Goal: Task Accomplishment & Management: Use online tool/utility

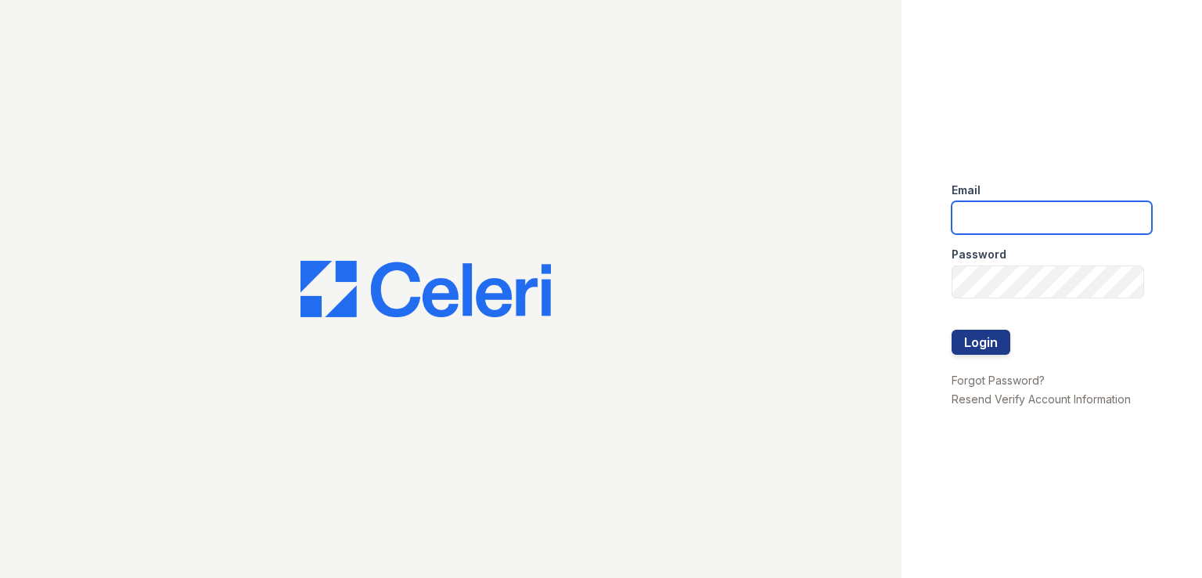
click at [986, 218] on input "email" at bounding box center [1052, 217] width 200 height 33
type input "[EMAIL_ADDRESS][DOMAIN_NAME]"
click at [986, 341] on button "Login" at bounding box center [981, 342] width 59 height 25
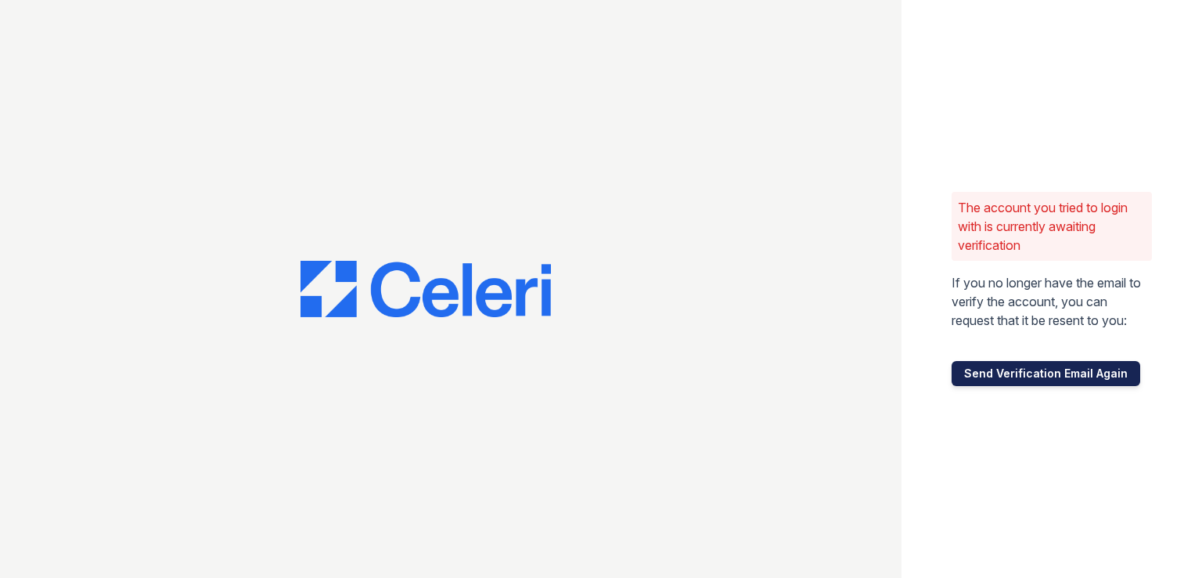
click at [1055, 373] on button "Send Verification Email Again" at bounding box center [1046, 373] width 189 height 25
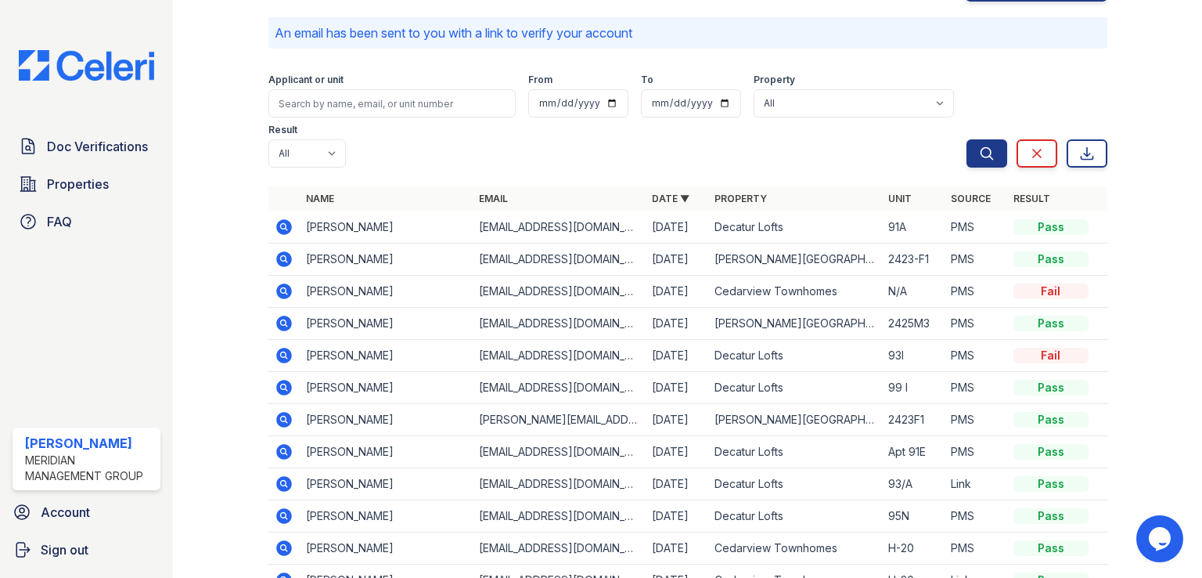
scroll to position [81, 0]
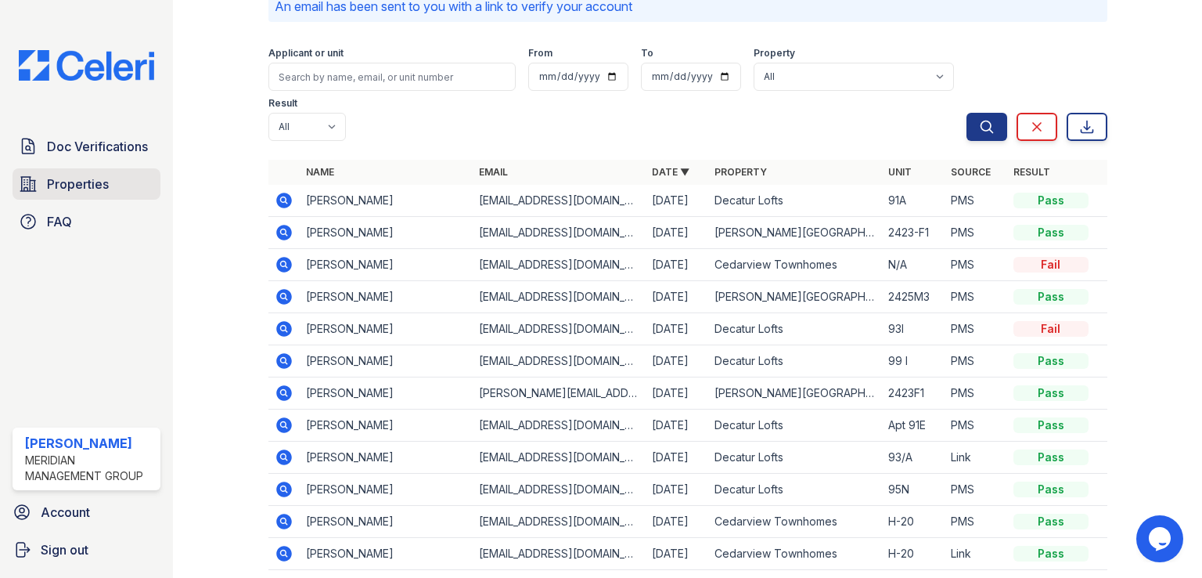
click at [63, 190] on span "Properties" at bounding box center [78, 184] width 62 height 19
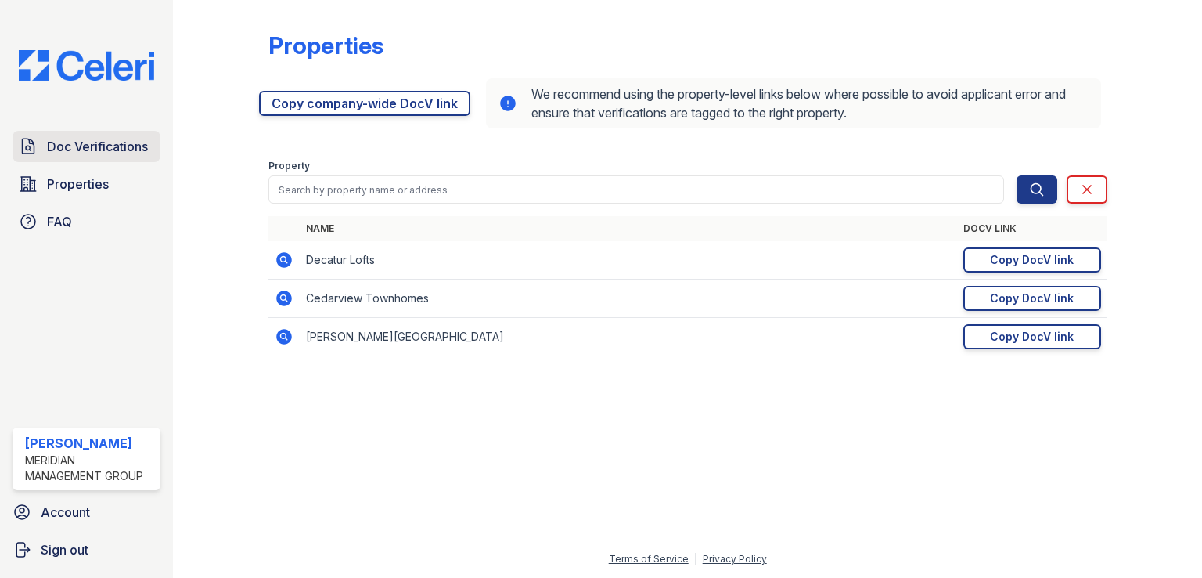
click at [70, 140] on span "Doc Verifications" at bounding box center [97, 146] width 101 height 19
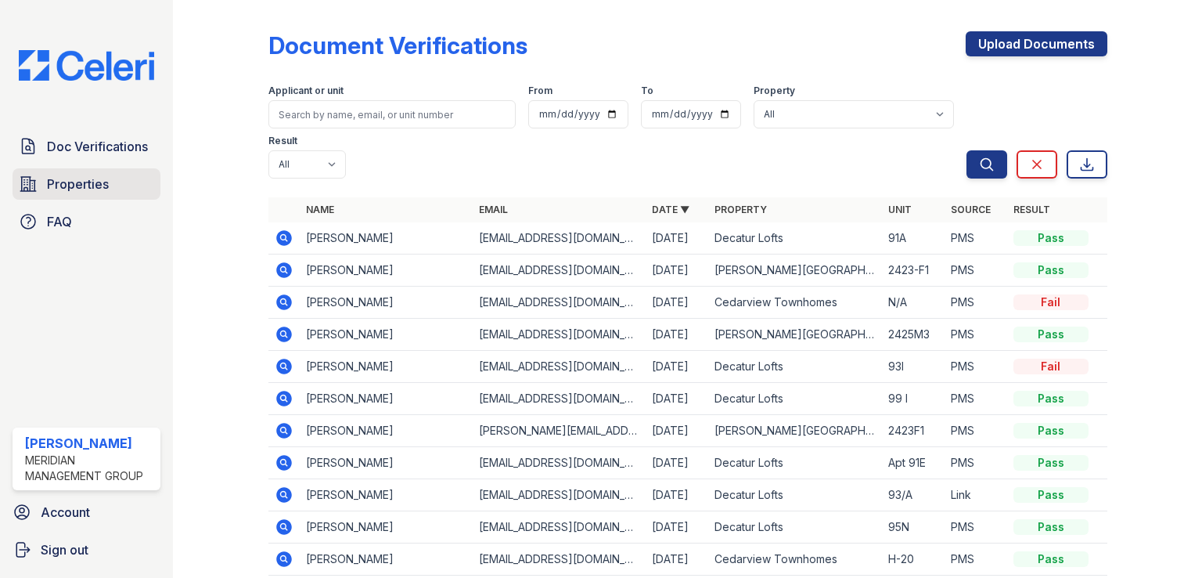
click at [109, 187] on link "Properties" at bounding box center [87, 183] width 148 height 31
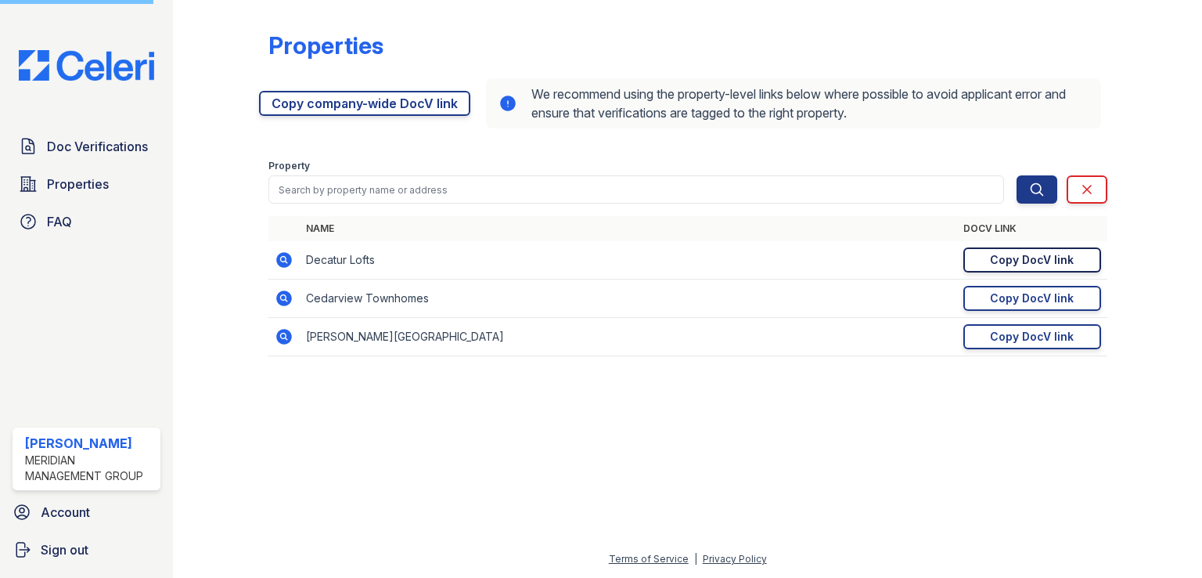
click at [1006, 261] on div "Copy DocV link" at bounding box center [1032, 260] width 84 height 16
click at [999, 258] on div "Copy DocV link" at bounding box center [1032, 260] width 84 height 16
click at [1034, 266] on div "Copy DocV link" at bounding box center [1032, 260] width 84 height 16
click at [117, 139] on span "Doc Verifications" at bounding box center [97, 146] width 101 height 19
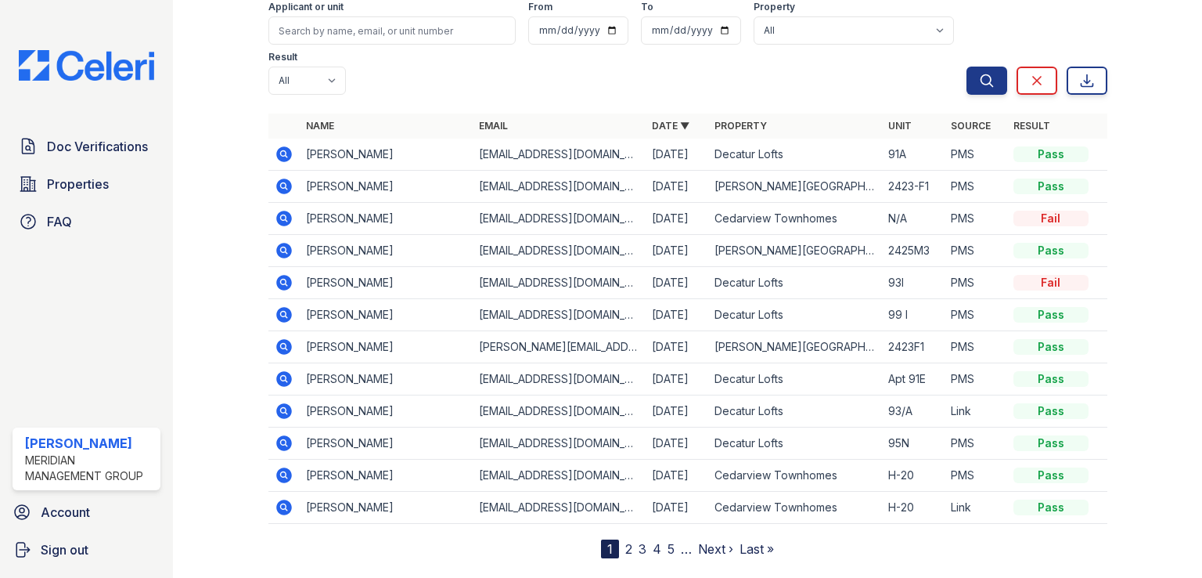
scroll to position [116, 0]
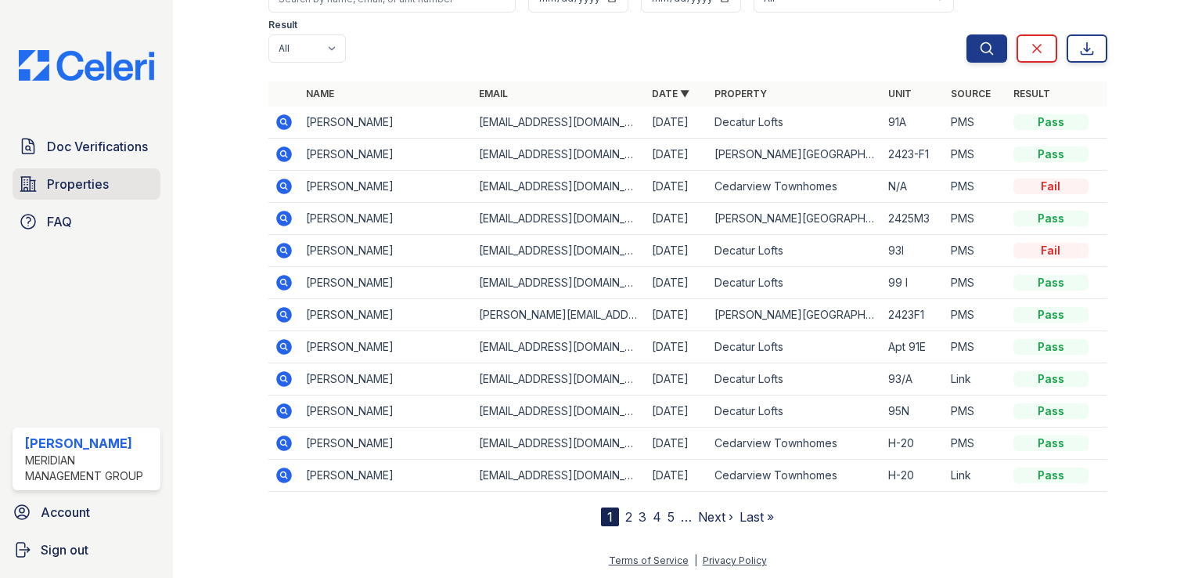
click at [106, 191] on span "Properties" at bounding box center [78, 184] width 62 height 19
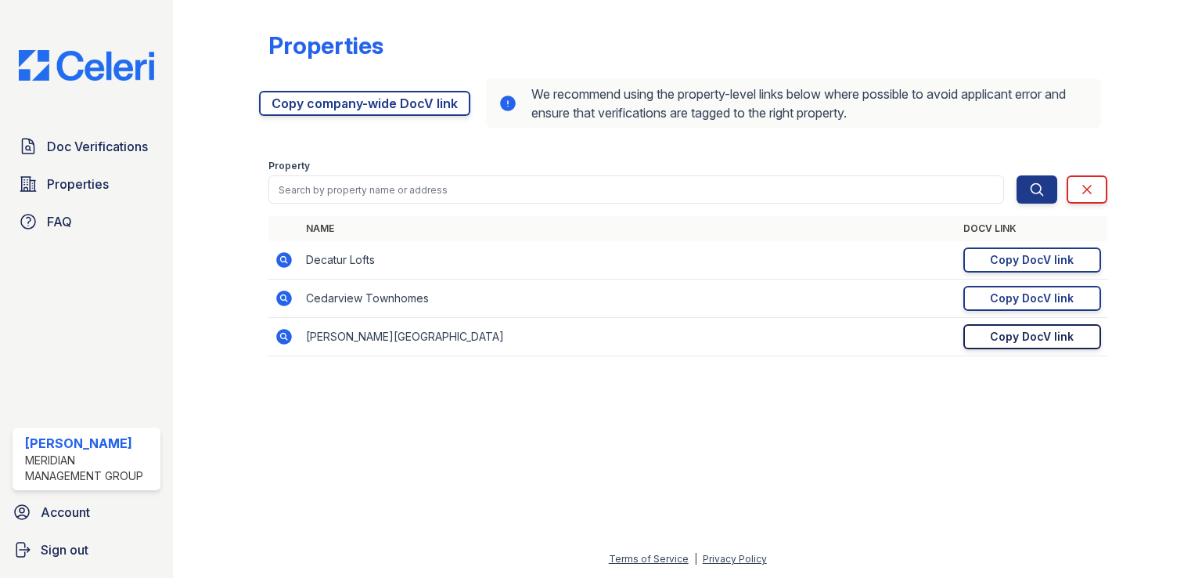
click at [1018, 342] on div "Copy DocV link" at bounding box center [1032, 337] width 84 height 16
click at [100, 148] on span "Doc Verifications" at bounding box center [97, 146] width 101 height 19
